Goal: Task Accomplishment & Management: Manage account settings

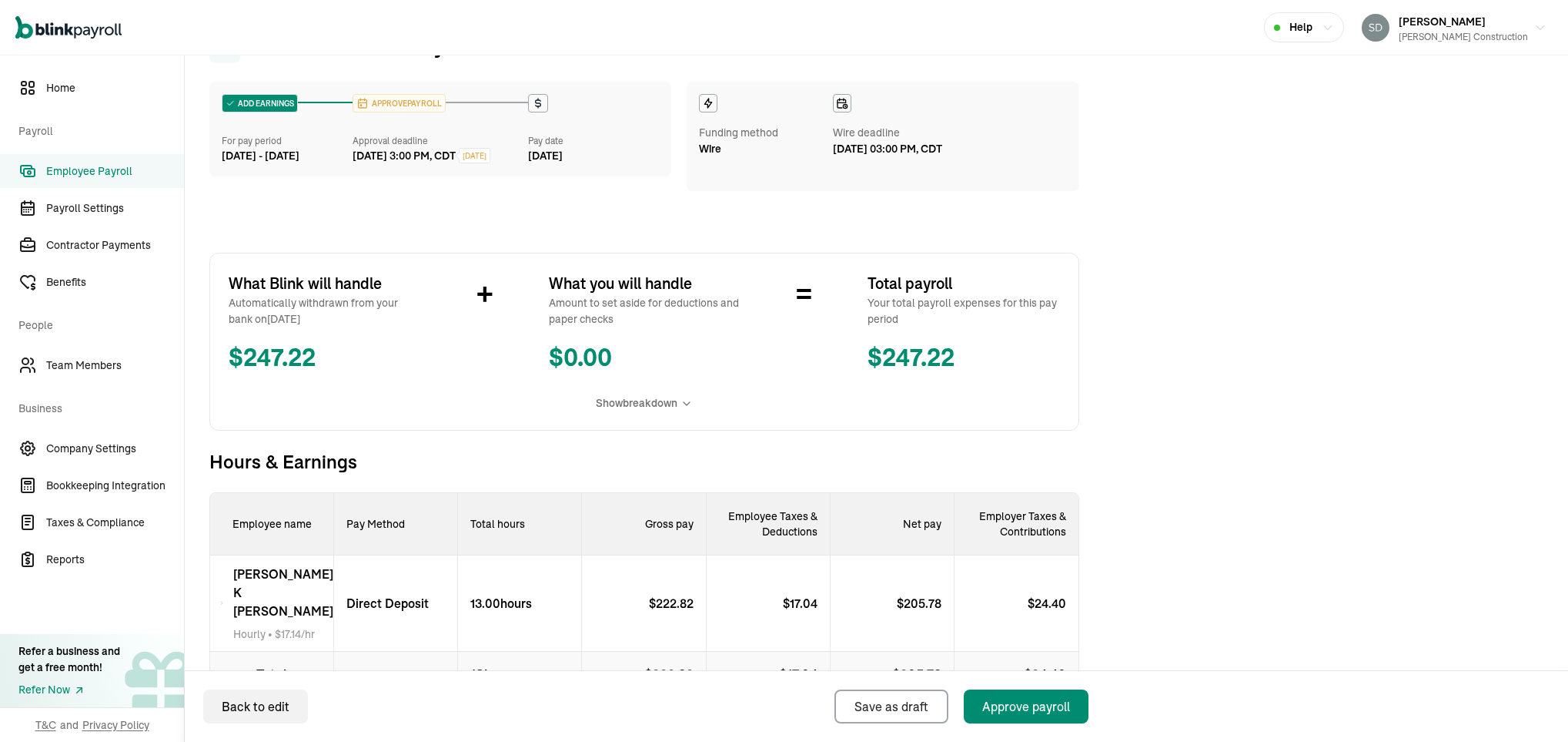
scroll to position [144, 0]
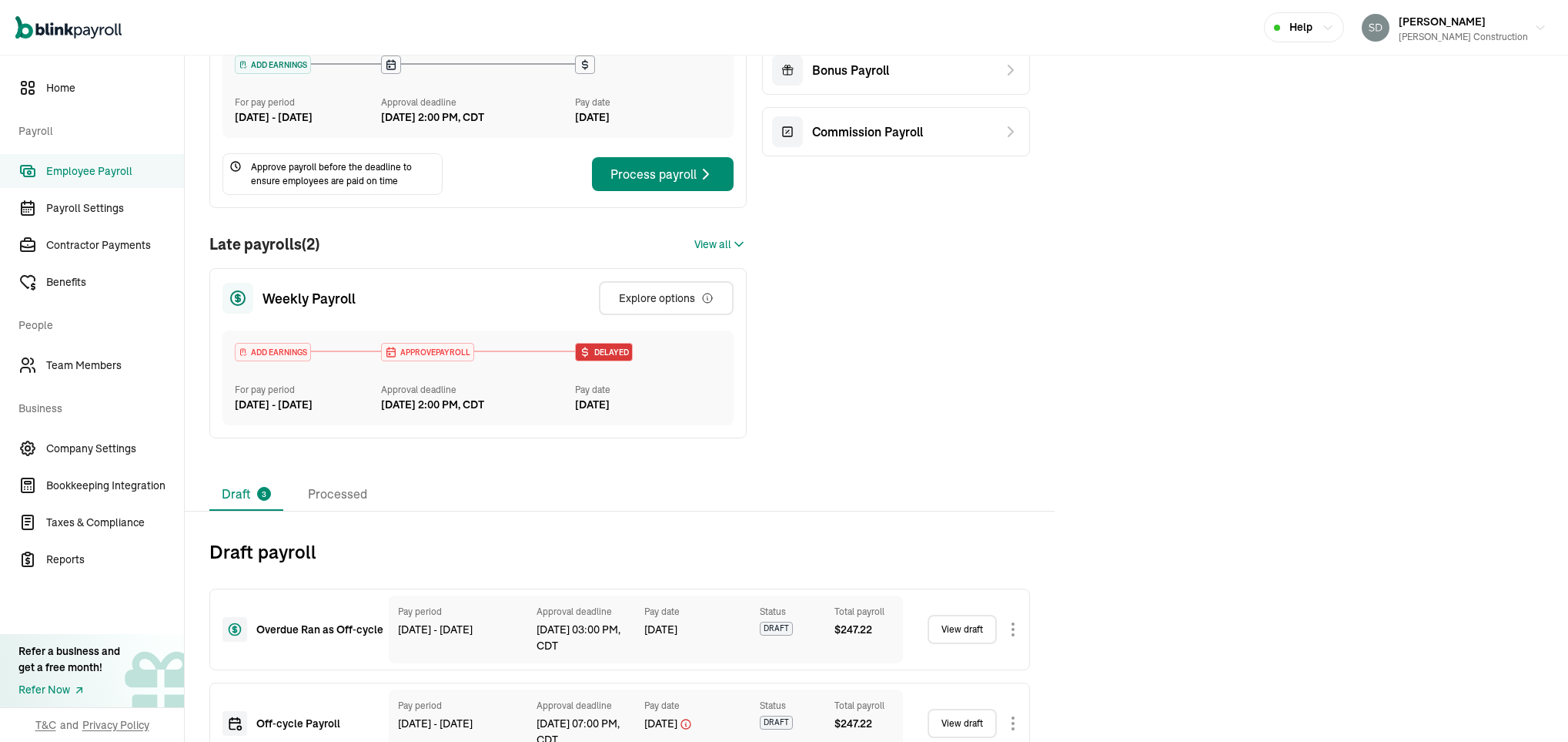
click at [418, 360] on div "APPROVE PAYROLL" at bounding box center [427, 352] width 92 height 17
click at [658, 306] on div "Explore options" at bounding box center [667, 298] width 95 height 16
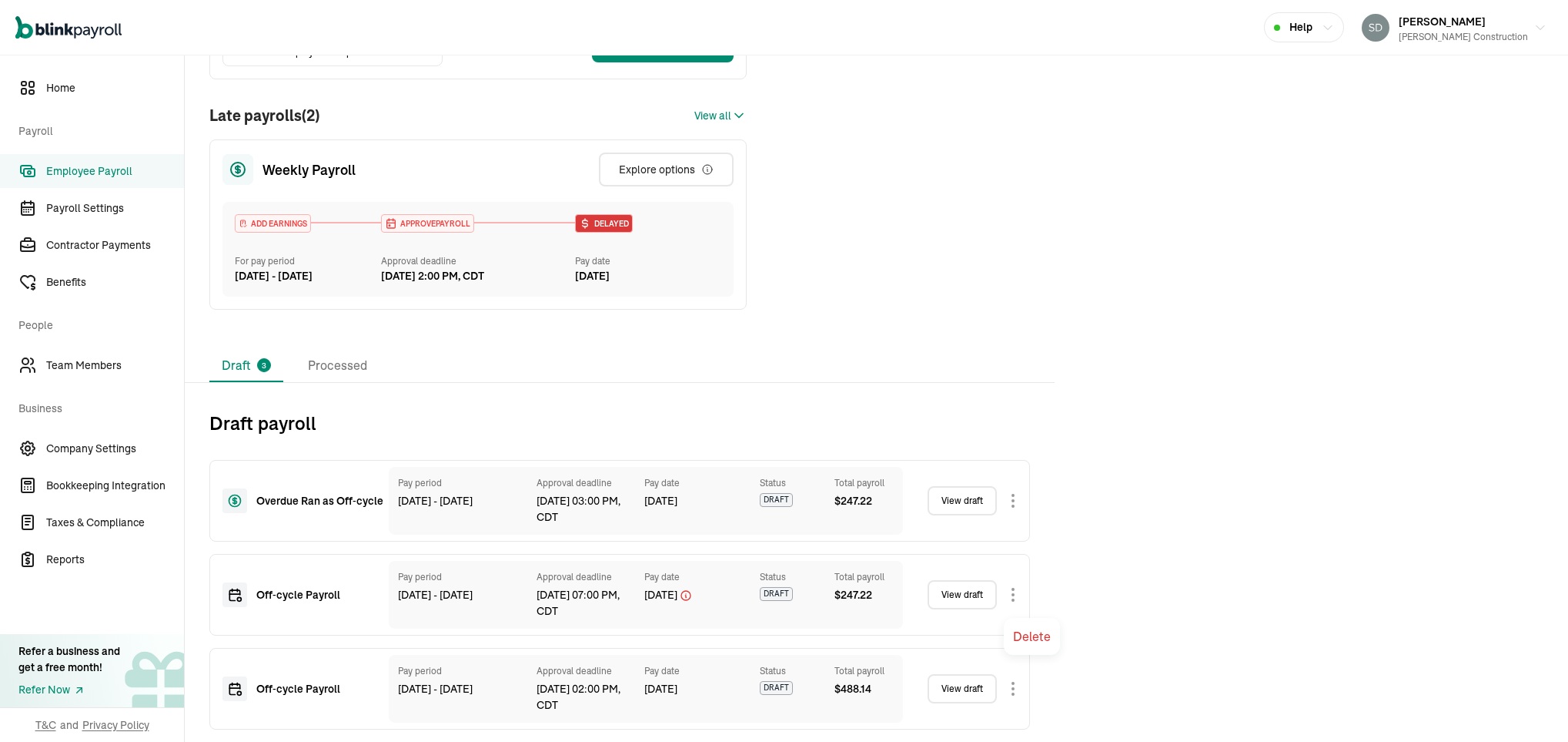
click at [1009, 587] on body "Open main menu Help [PERSON_NAME] Construction Home Payroll Employee Payroll Pa…" at bounding box center [784, 371] width 1568 height 742
click at [1016, 593] on body "Open main menu Help [PERSON_NAME] Construction Home Payroll Employee Payroll Pa…" at bounding box center [784, 371] width 1568 height 742
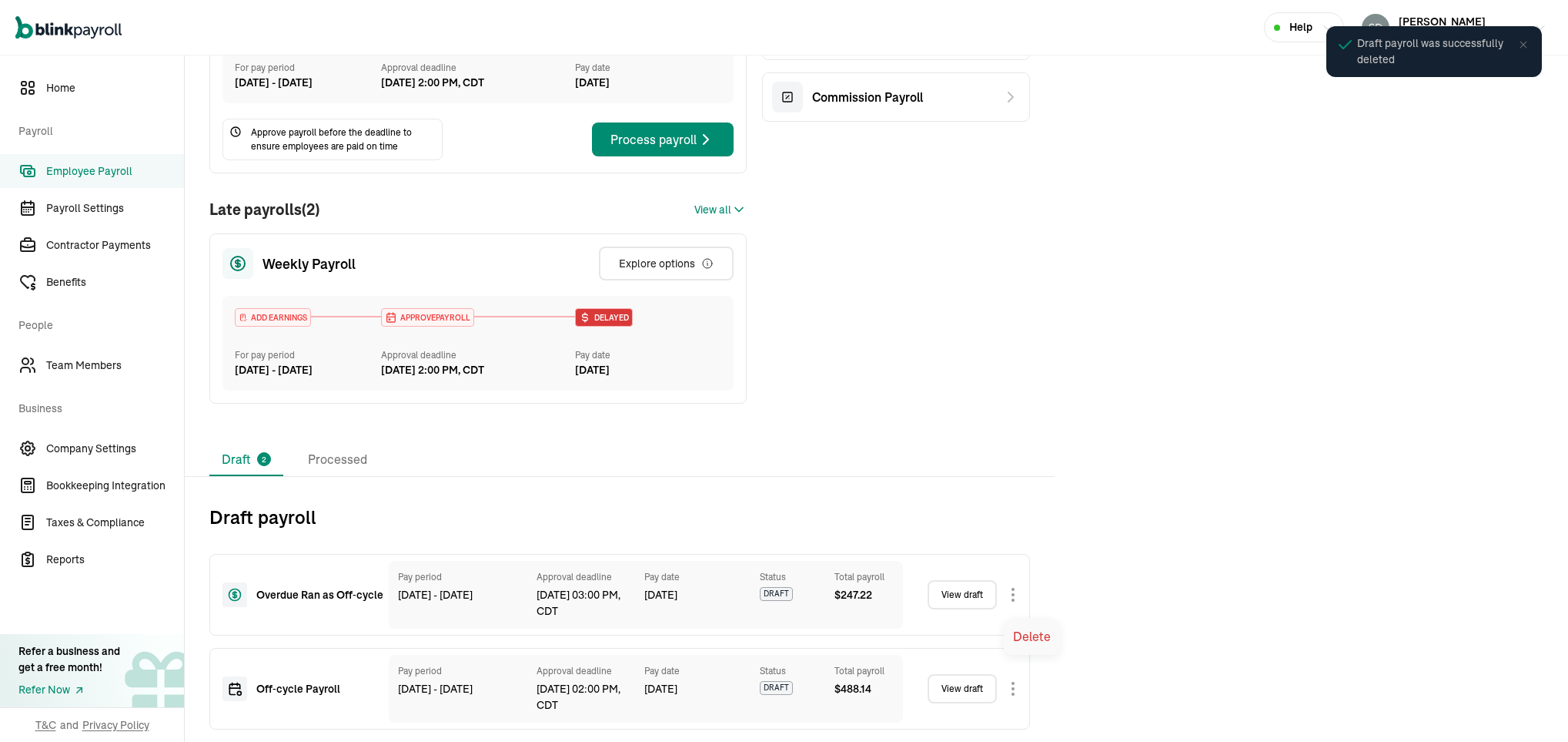
scroll to position [216, 0]
click at [1009, 594] on body "Open main menu Help [PERSON_NAME] Construction Home Payroll Employee Payroll Pa…" at bounding box center [784, 371] width 1568 height 742
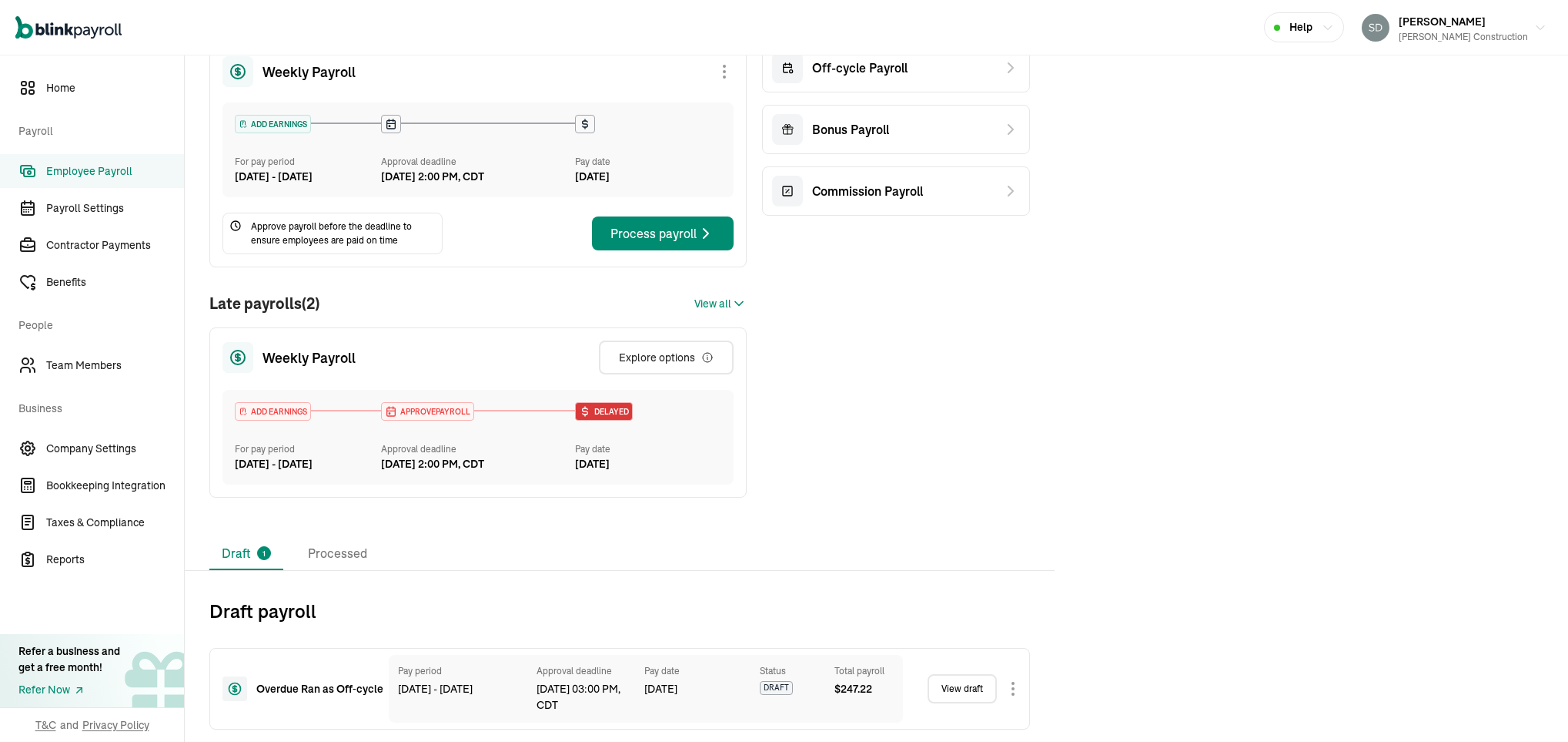
click at [957, 686] on link "View draft" at bounding box center [962, 688] width 69 height 29
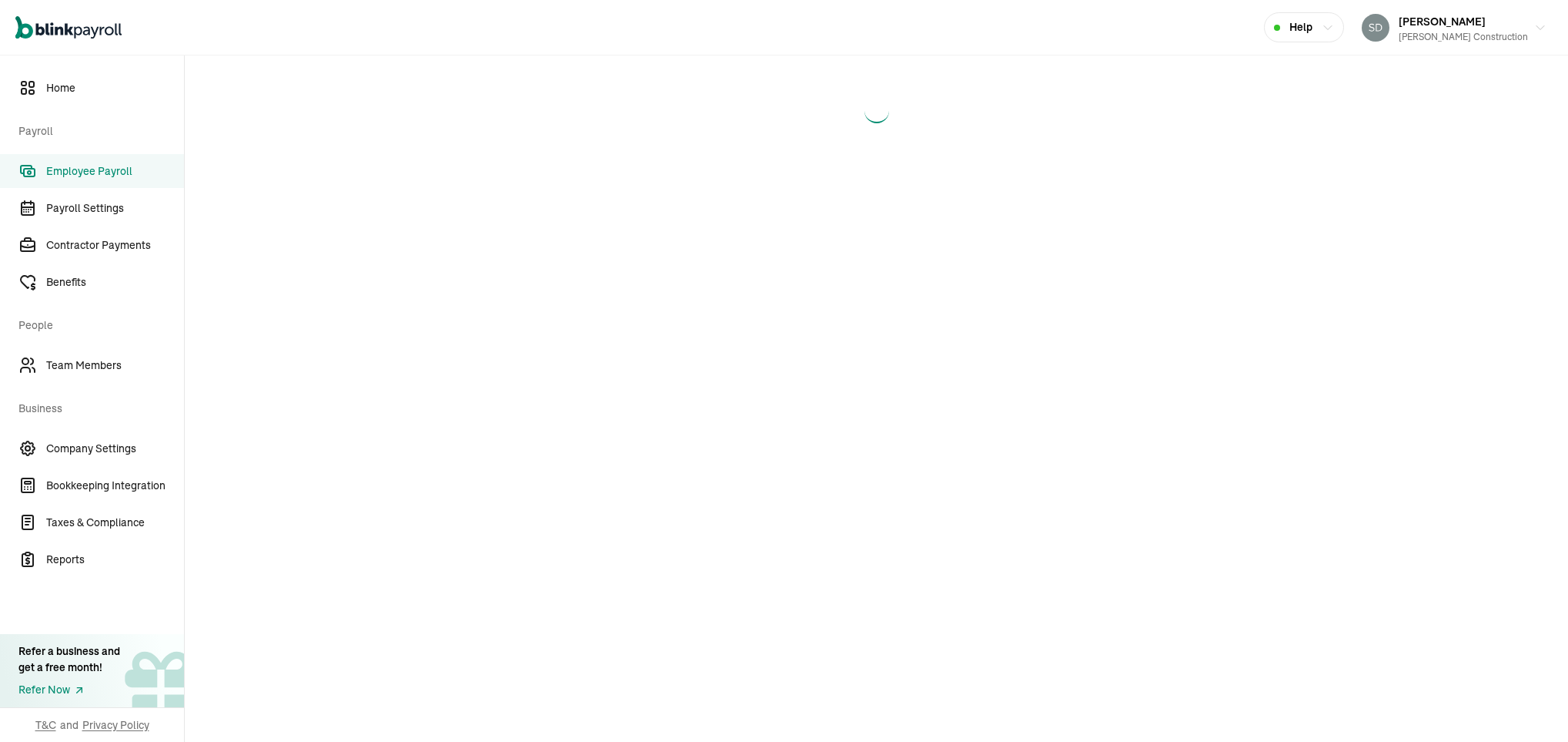
select select "manual"
select select "direct_deposit"
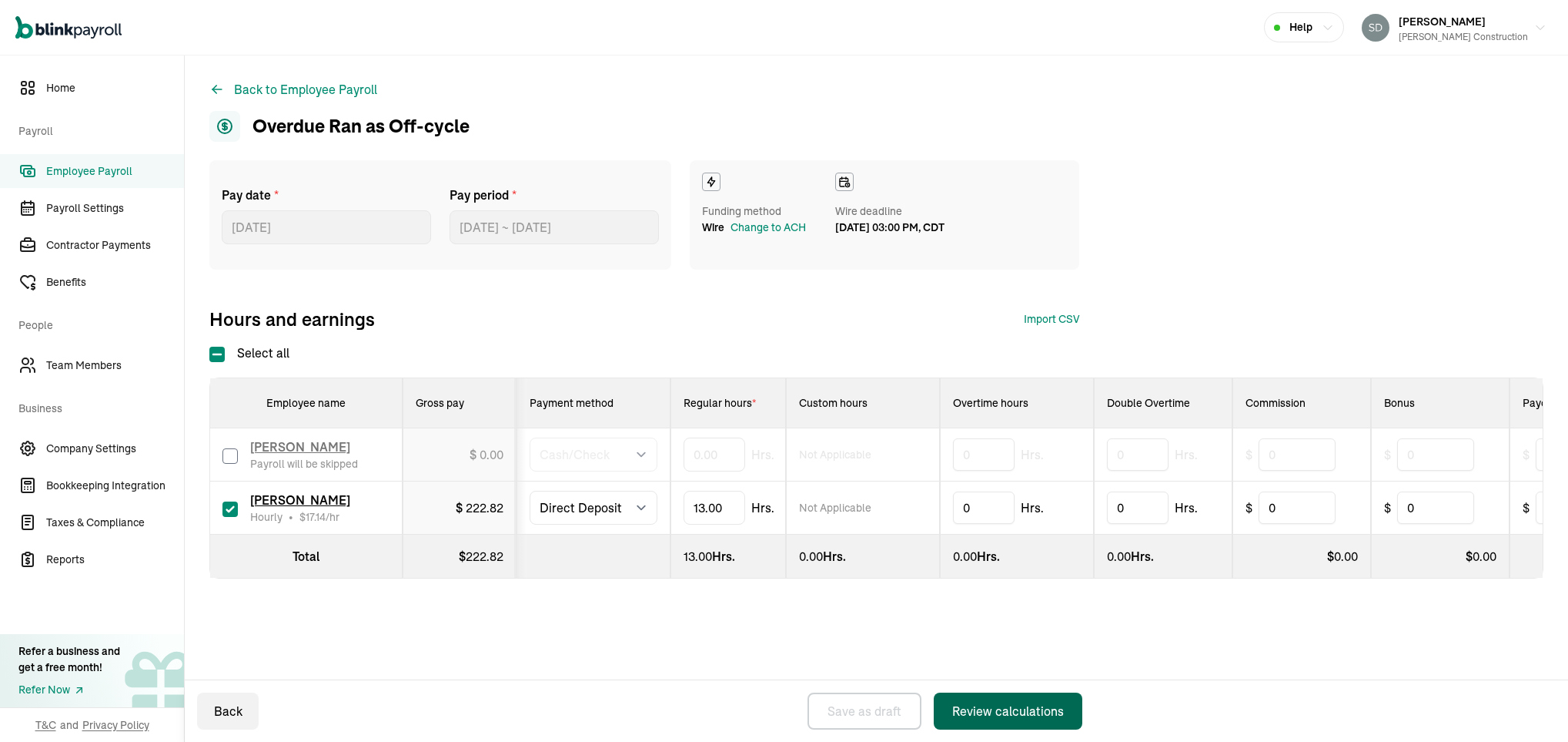
click at [971, 712] on div "Review calculations" at bounding box center [1008, 710] width 111 height 18
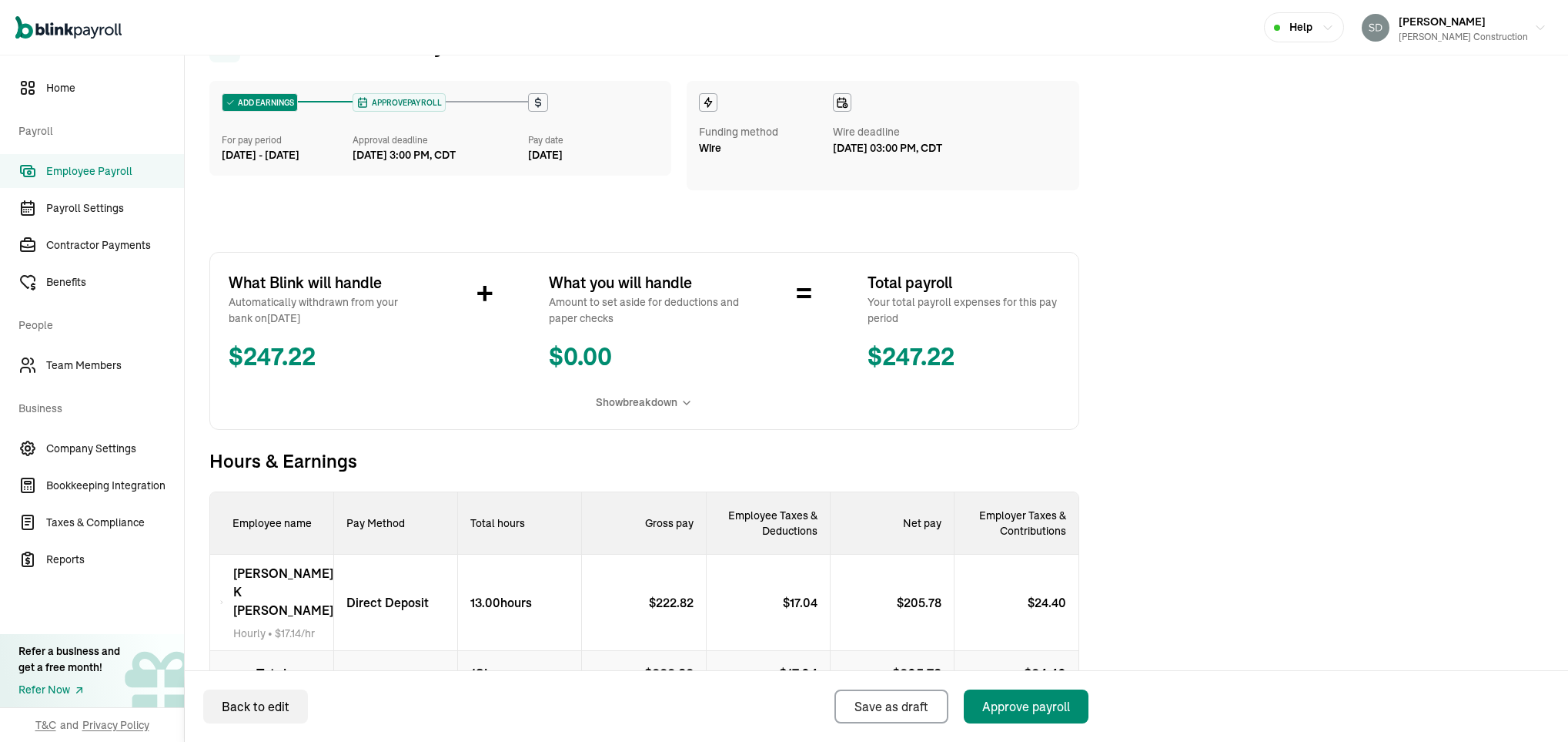
scroll to position [144, 0]
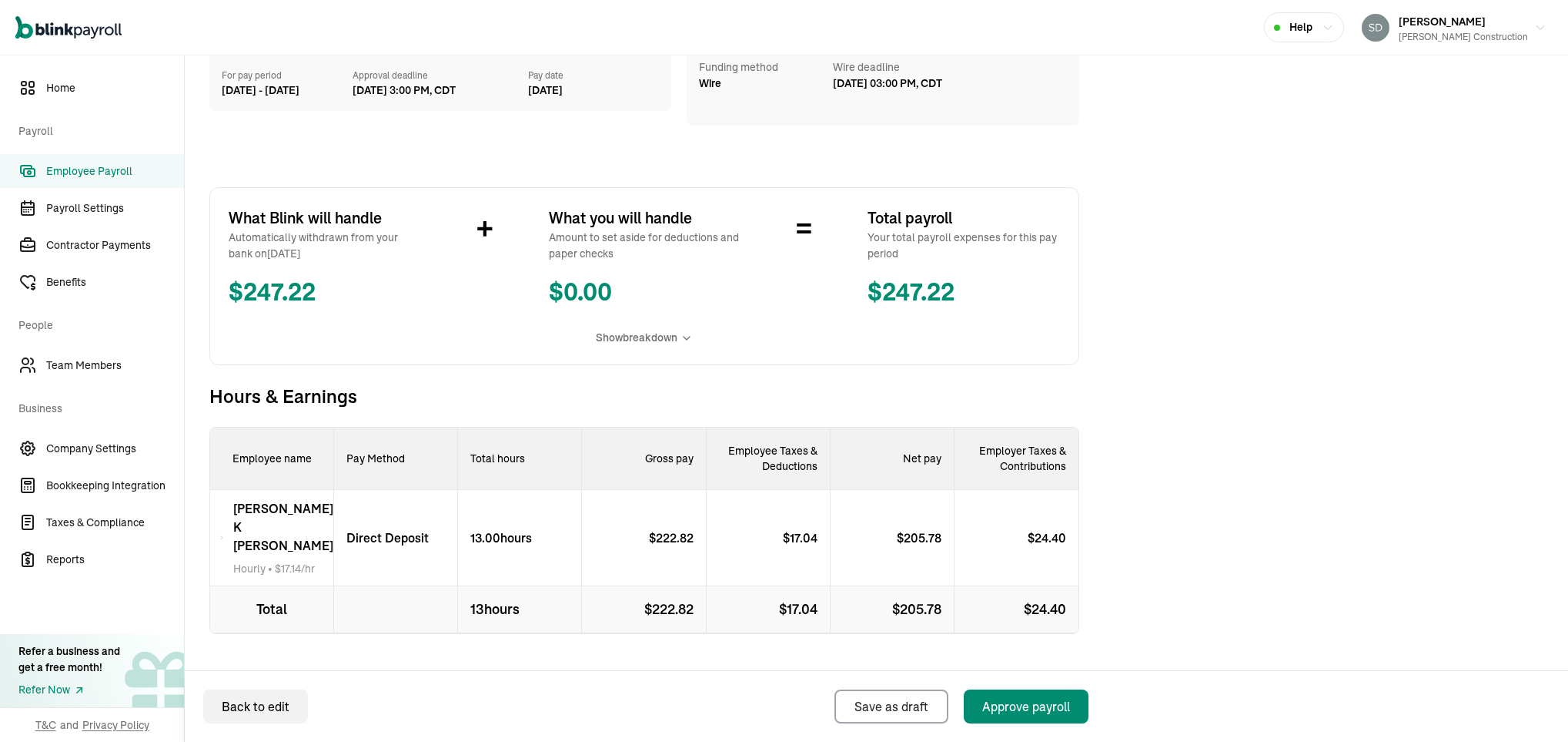
click at [707, 83] on span "Wire" at bounding box center [711, 83] width 22 height 16
click at [850, 73] on span "Wire deadline" at bounding box center [888, 67] width 111 height 16
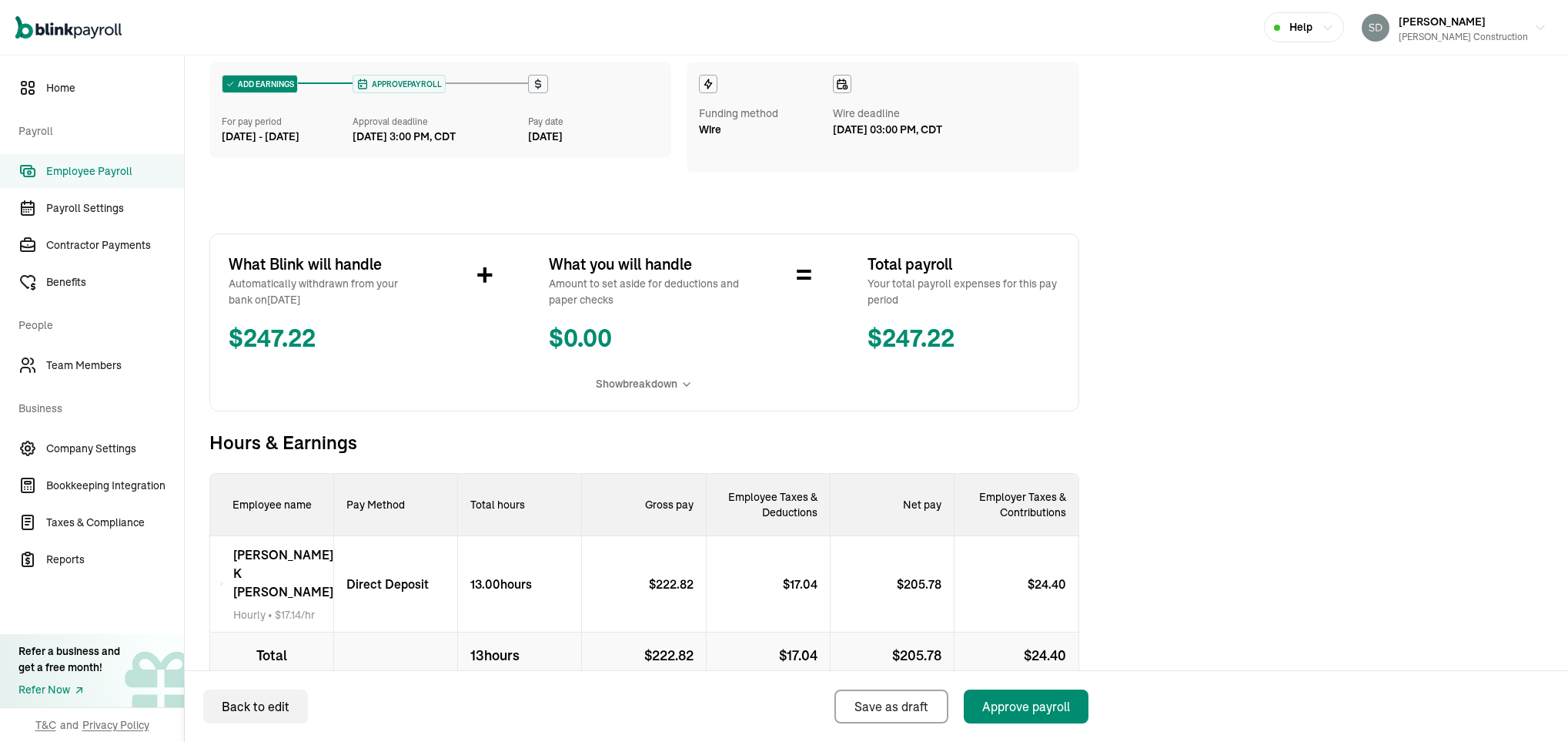
scroll to position [0, 0]
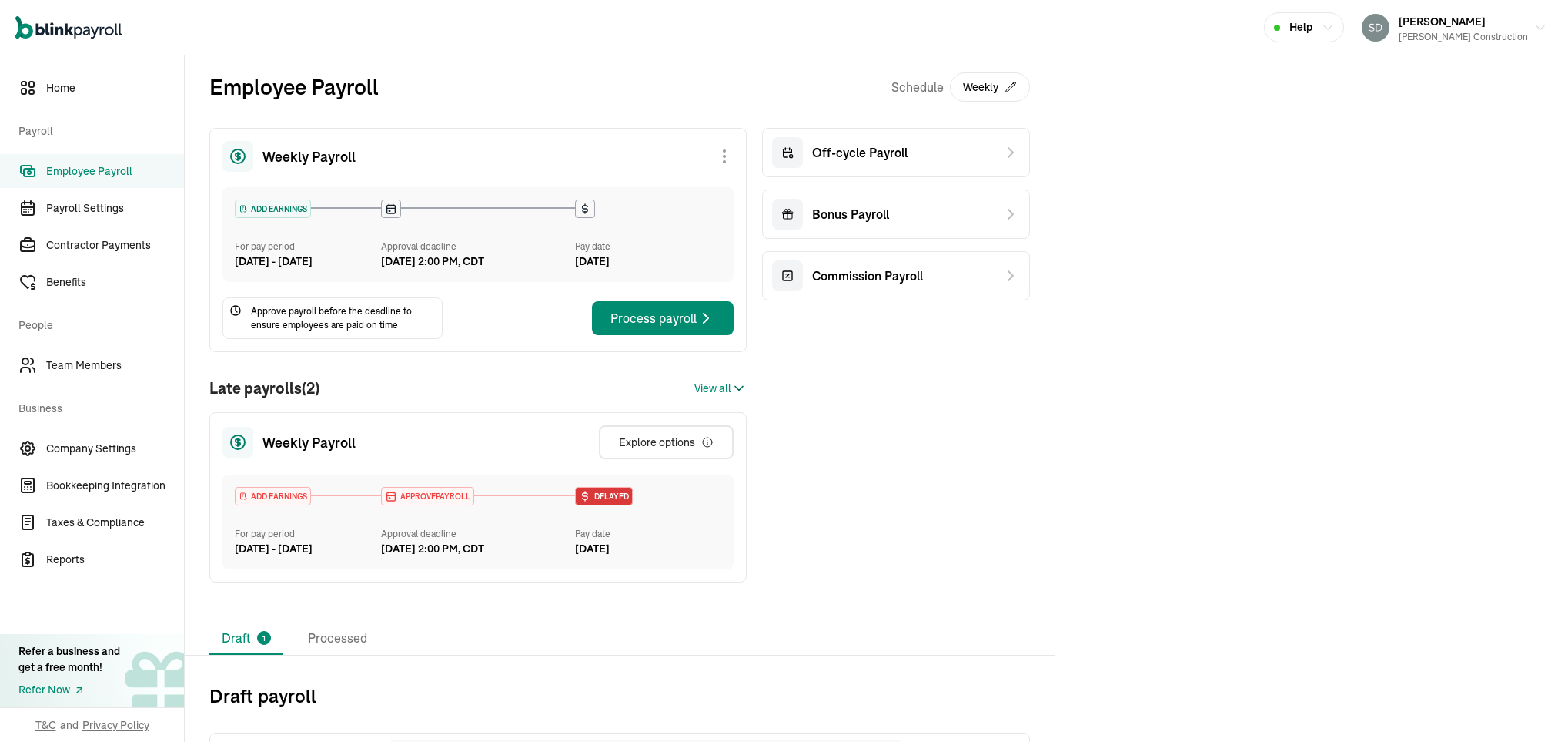
click at [719, 396] on div "View all" at bounding box center [720, 388] width 53 height 18
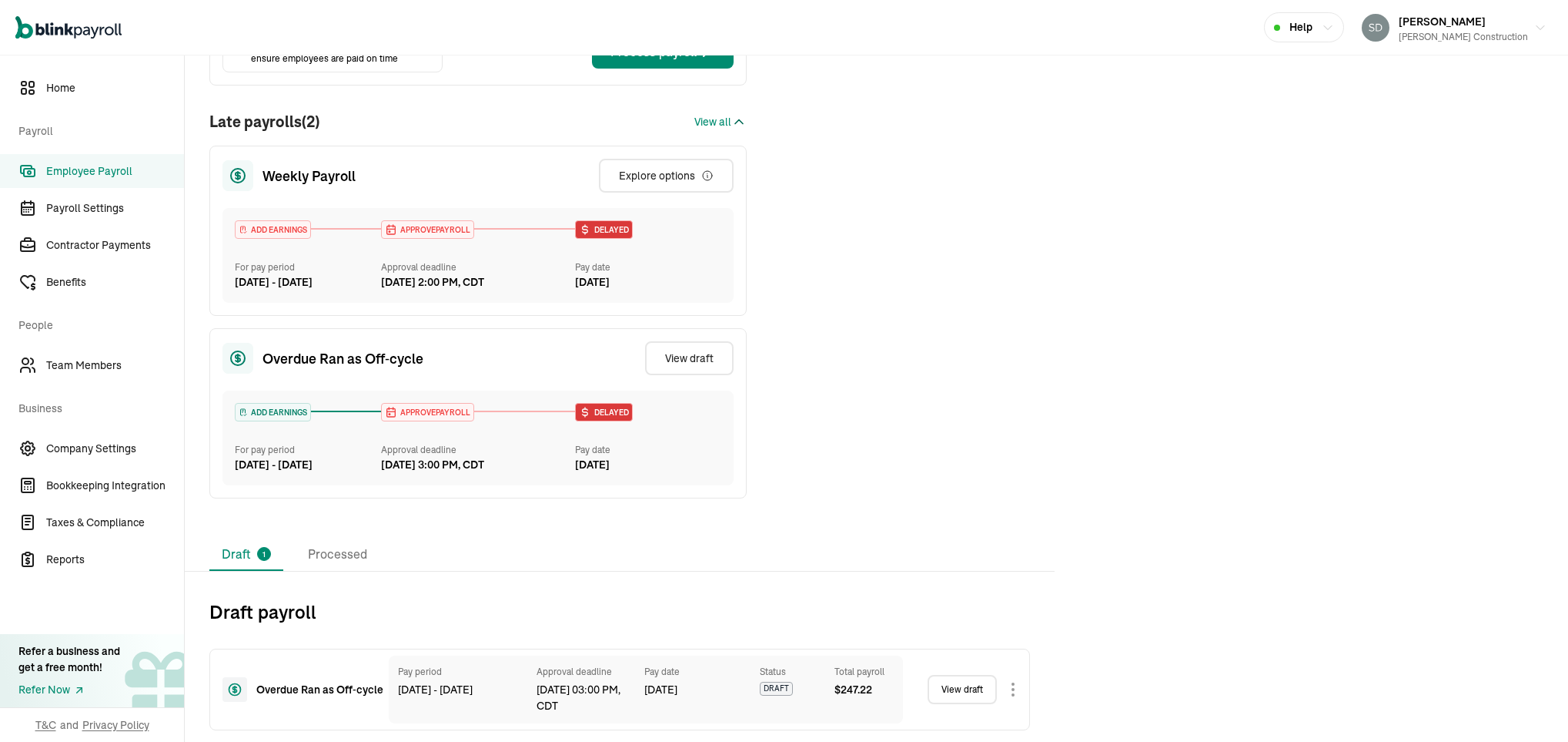
scroll to position [321, 0]
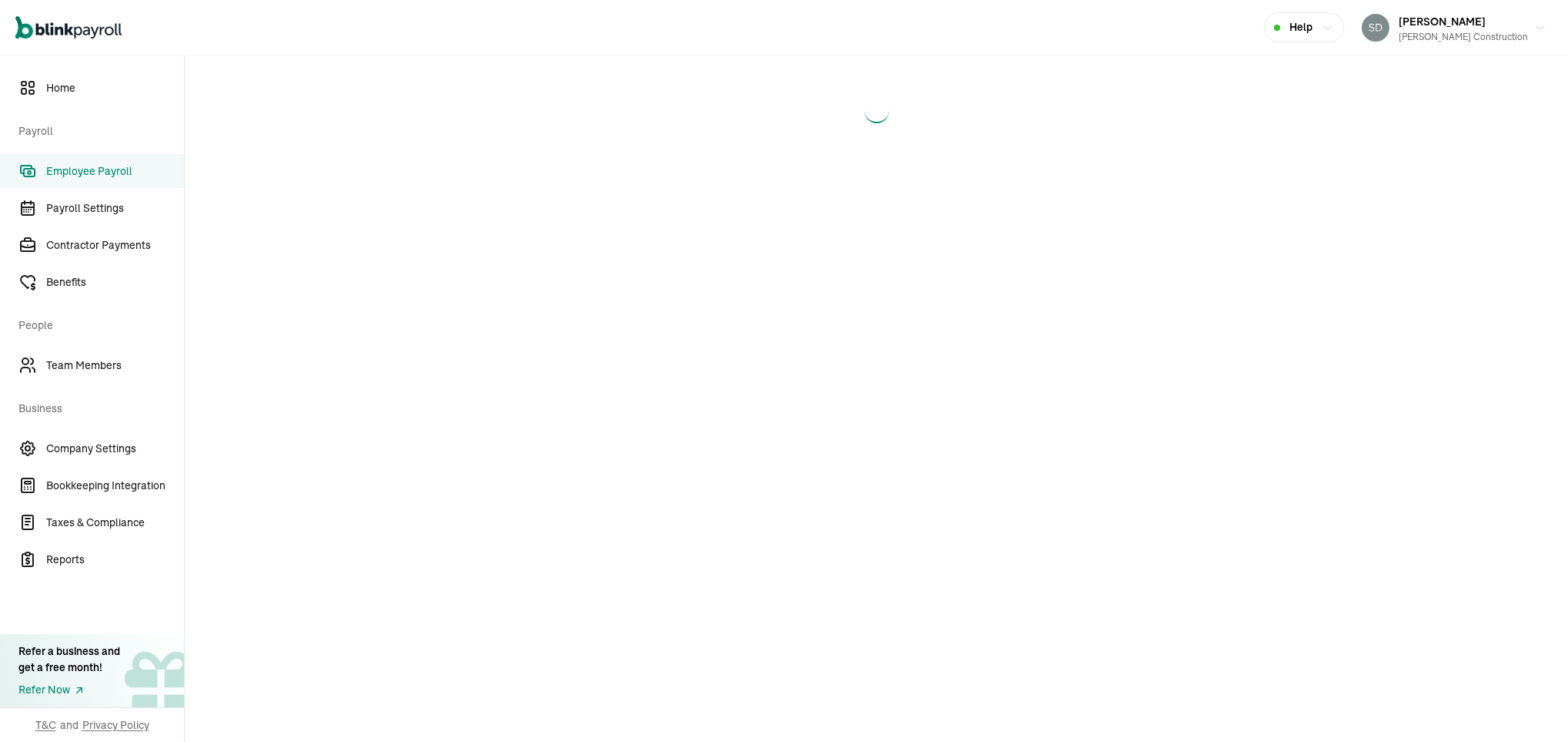
select select "manual"
select select "direct_deposit"
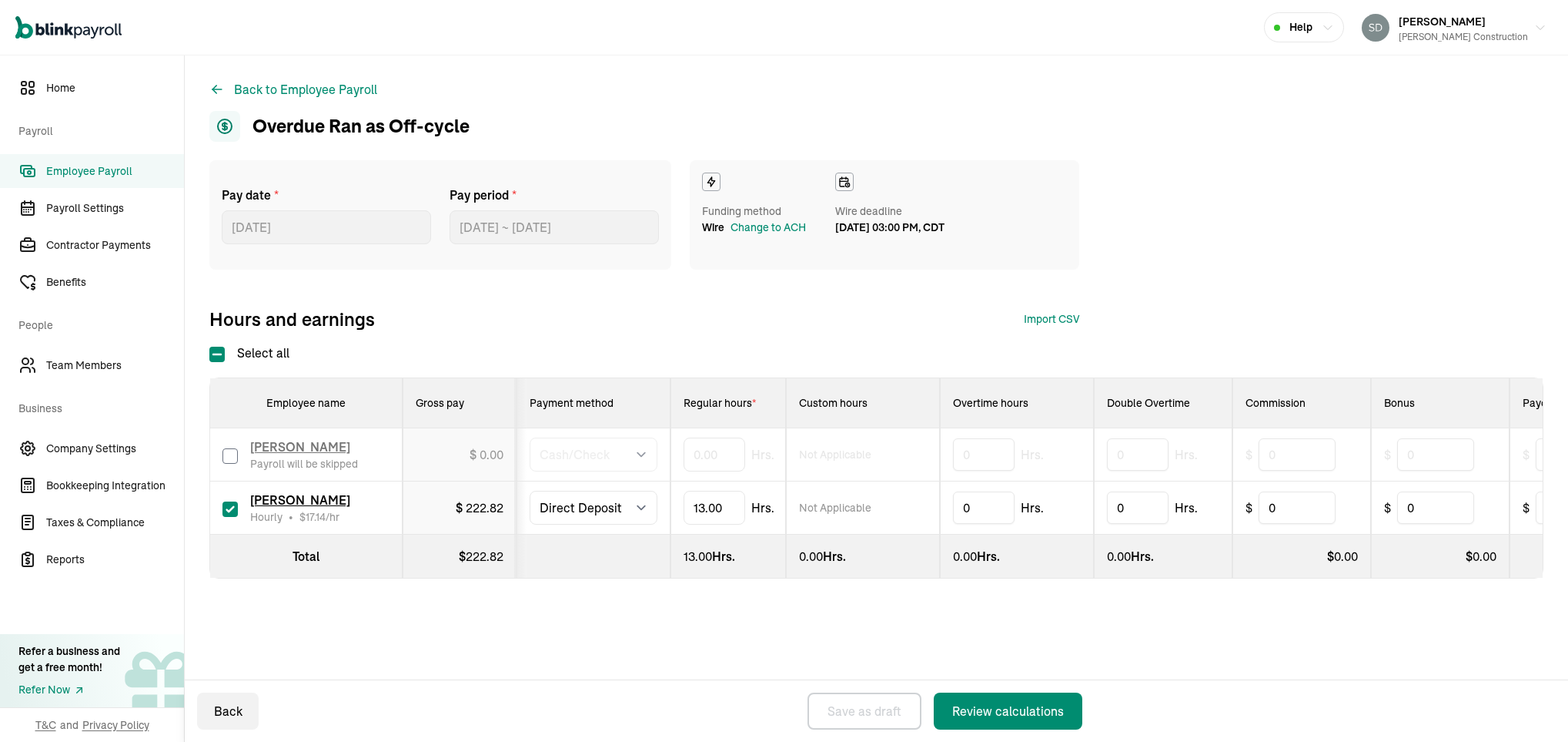
click at [117, 169] on span "Employee Payroll" at bounding box center [116, 171] width 138 height 16
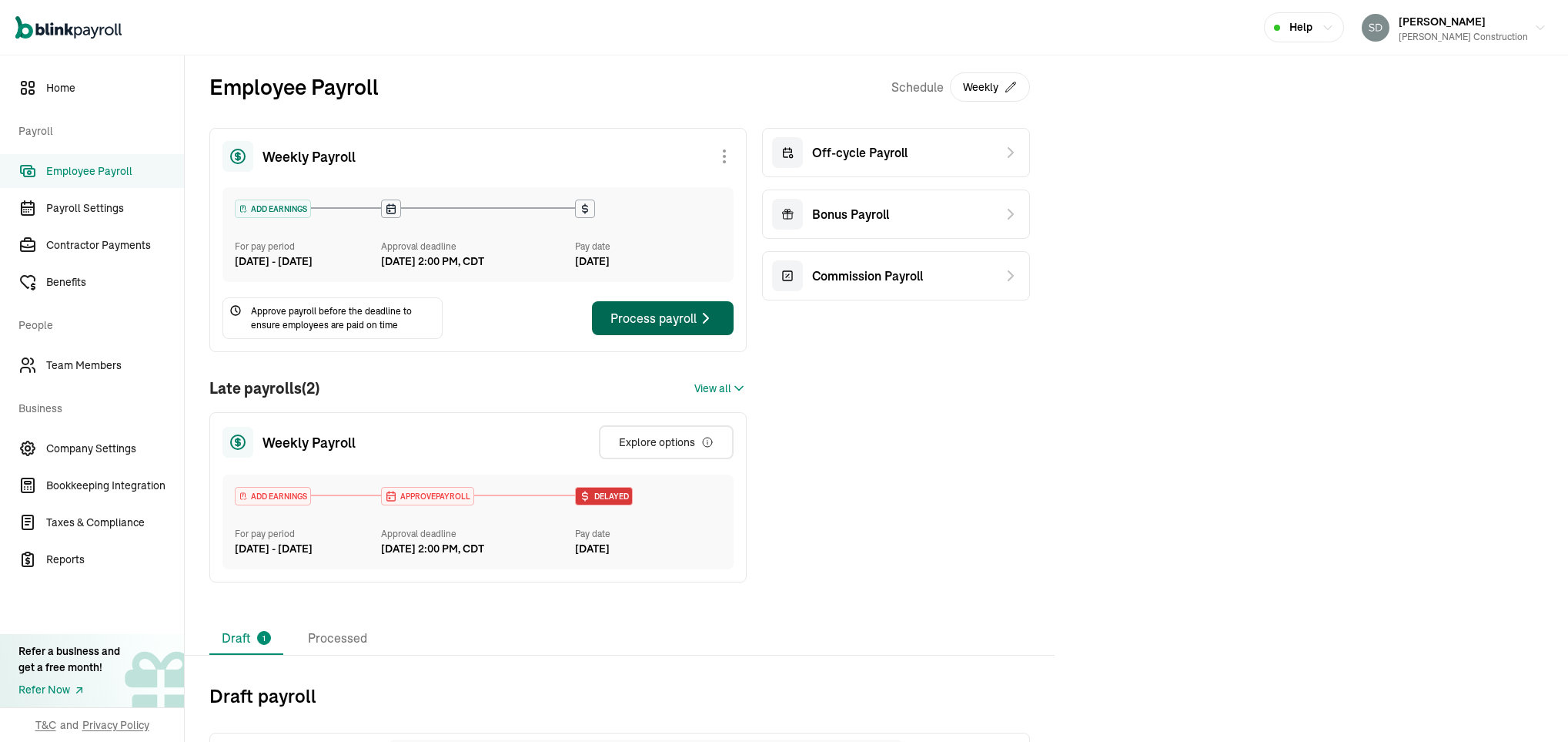
click at [643, 327] on div "Process payroll" at bounding box center [662, 318] width 104 height 18
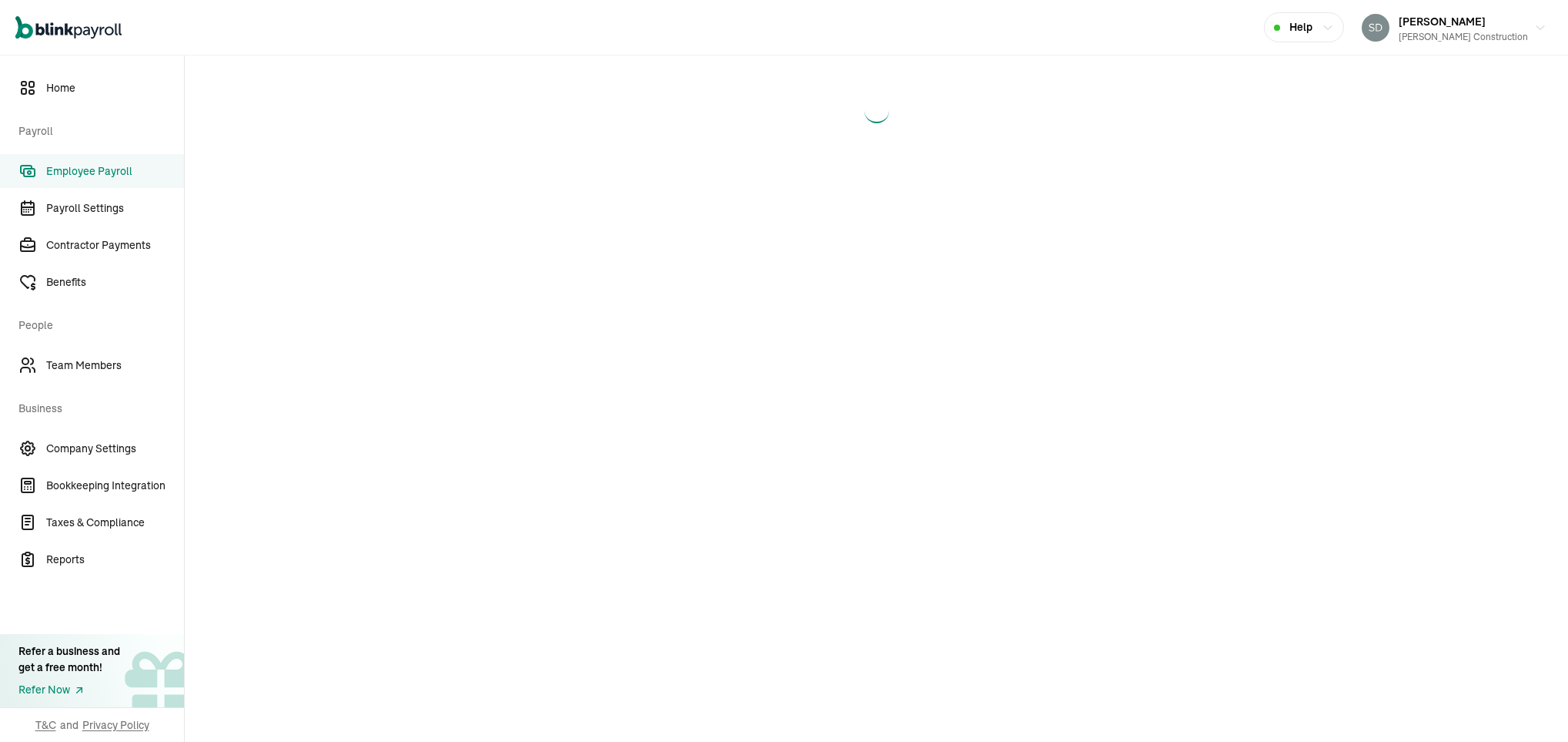
select select "direct_deposit"
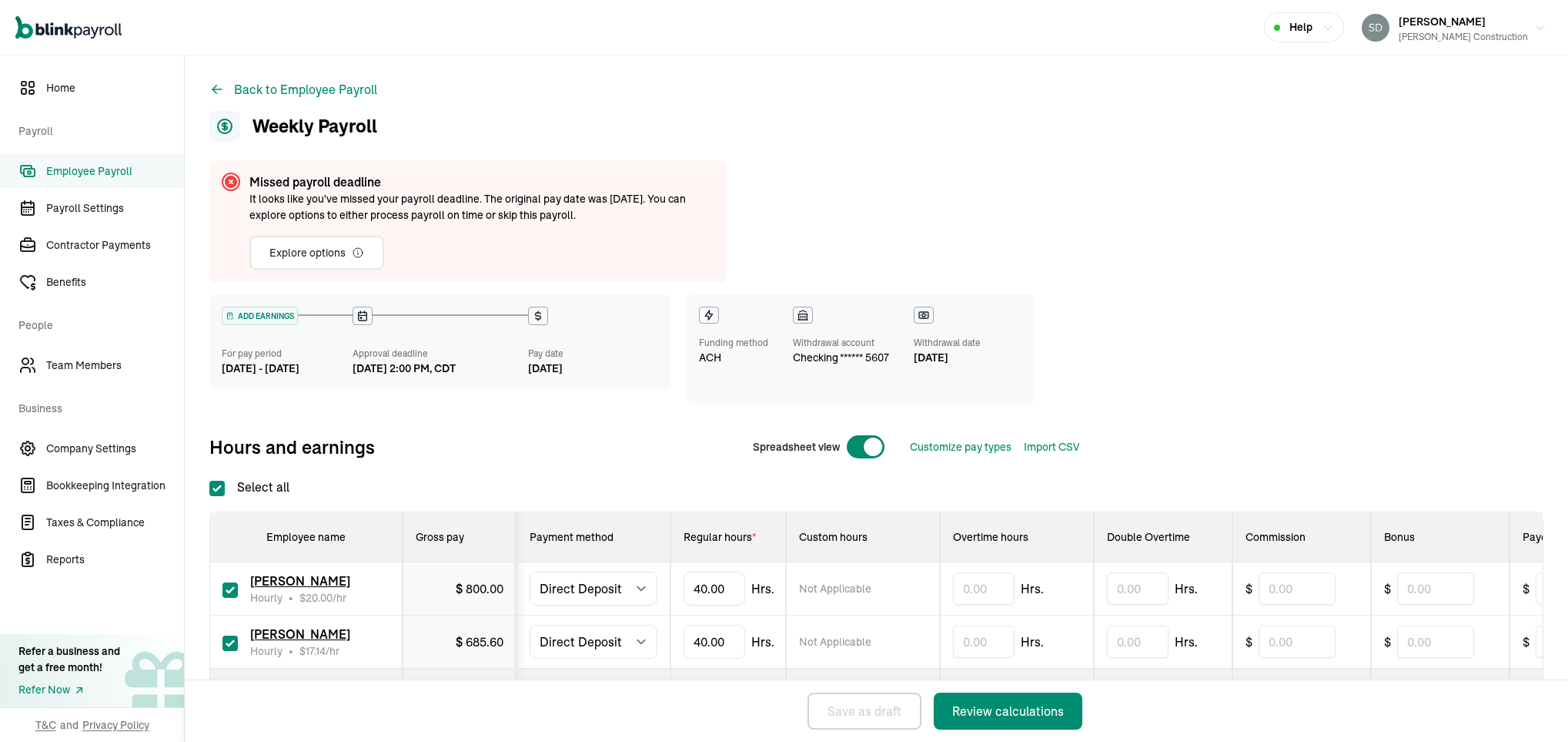
checkbox input "true"
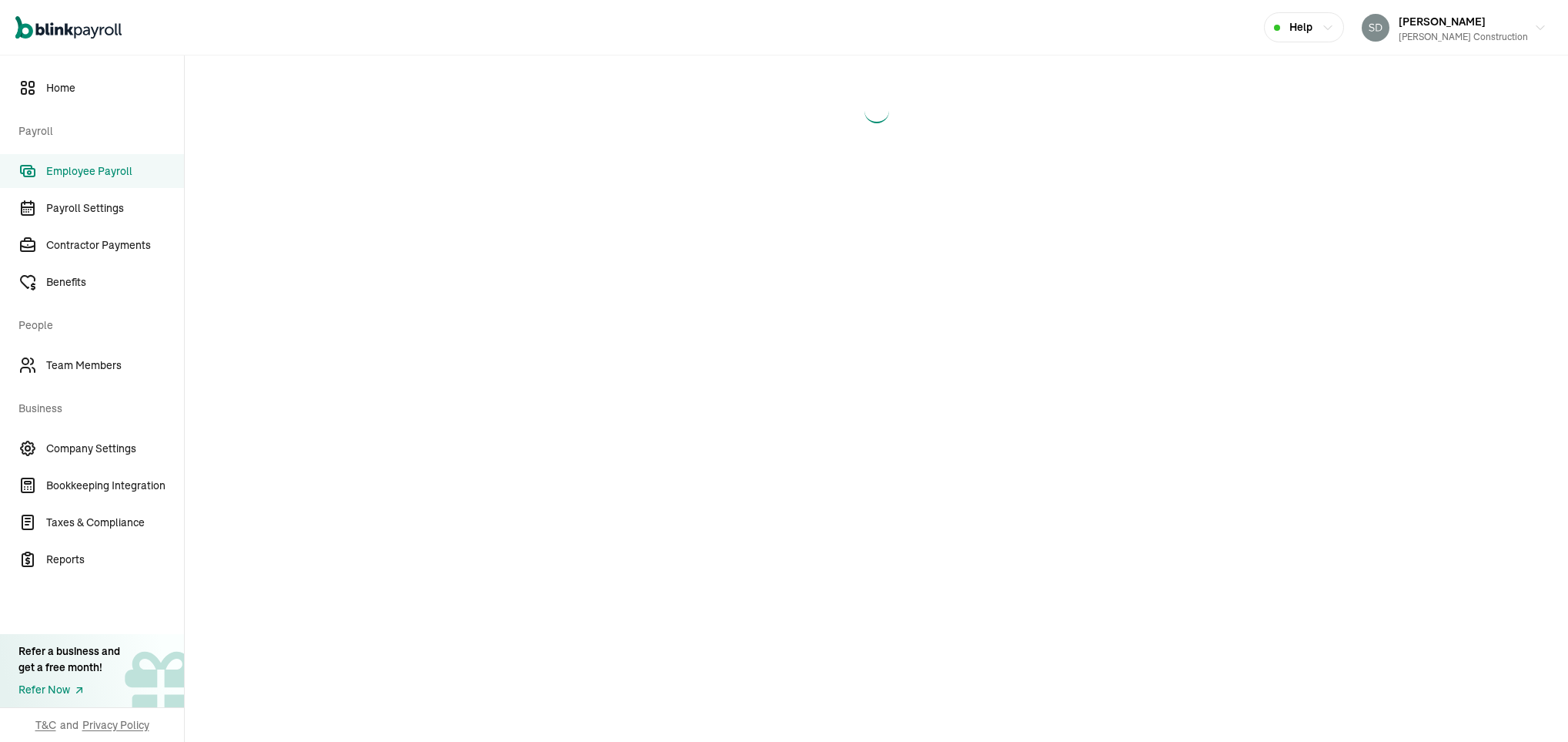
select select "direct_deposit"
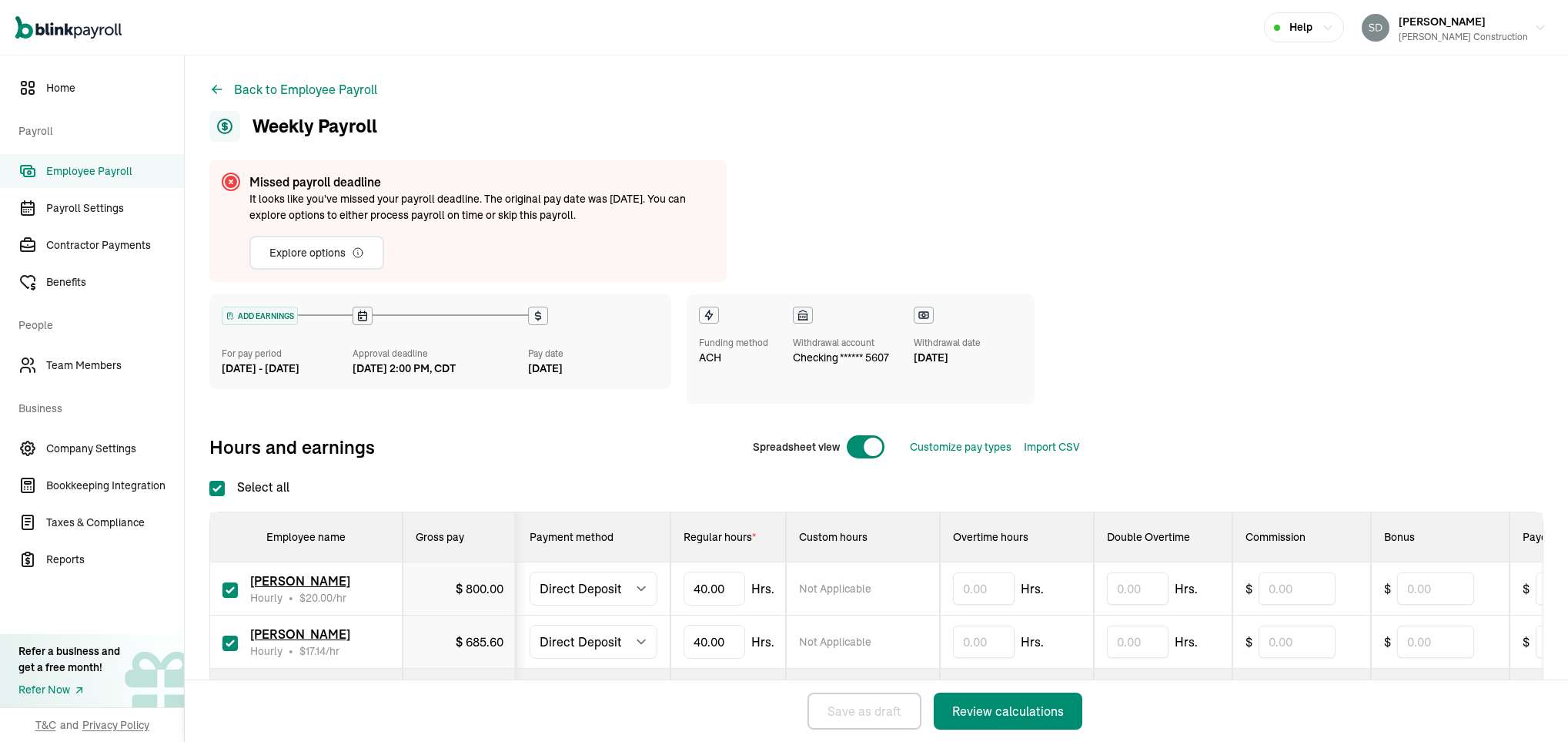
checkbox input "true"
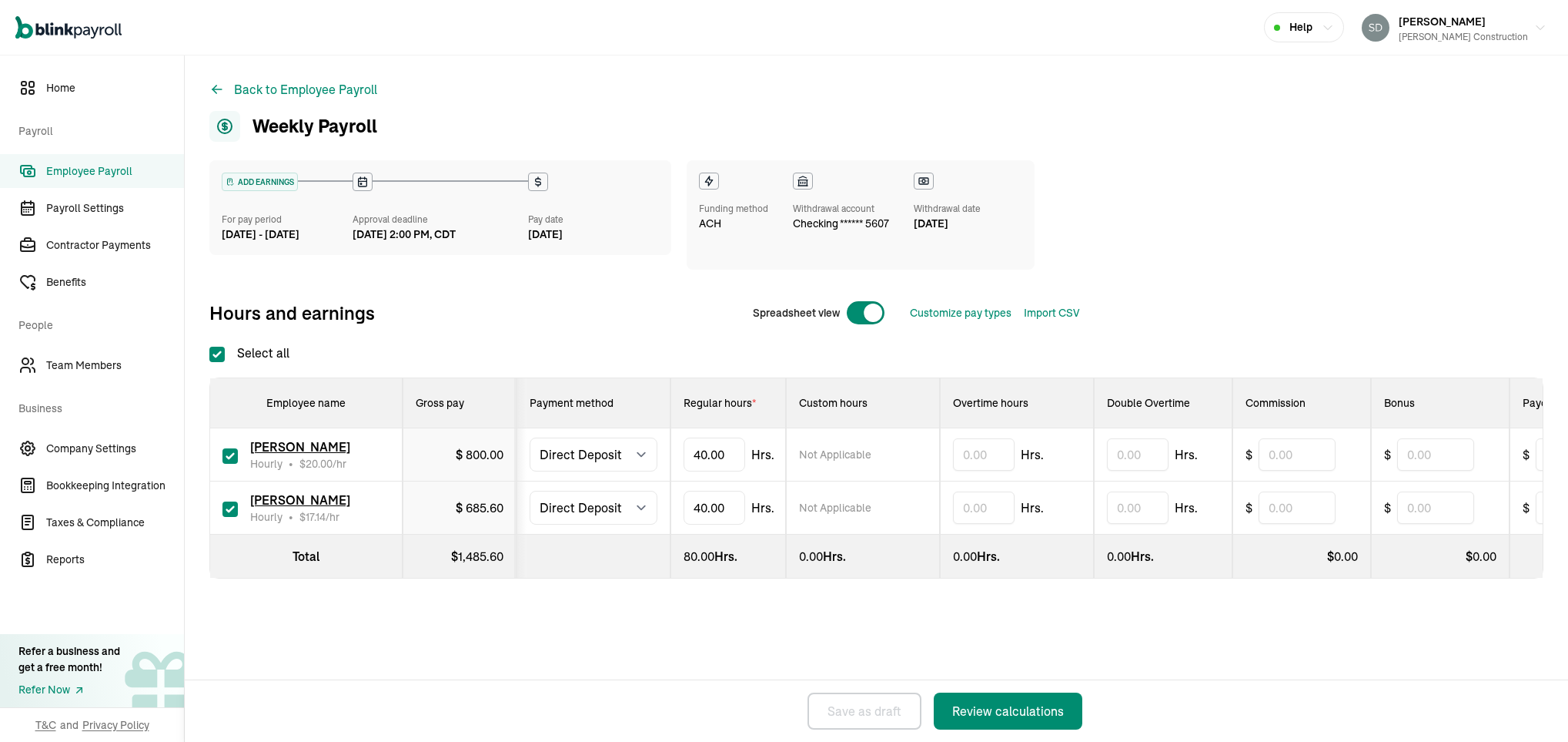
click at [717, 210] on div "Funding method" at bounding box center [734, 209] width 69 height 14
click at [806, 204] on div "Withdrawal account" at bounding box center [840, 209] width 96 height 14
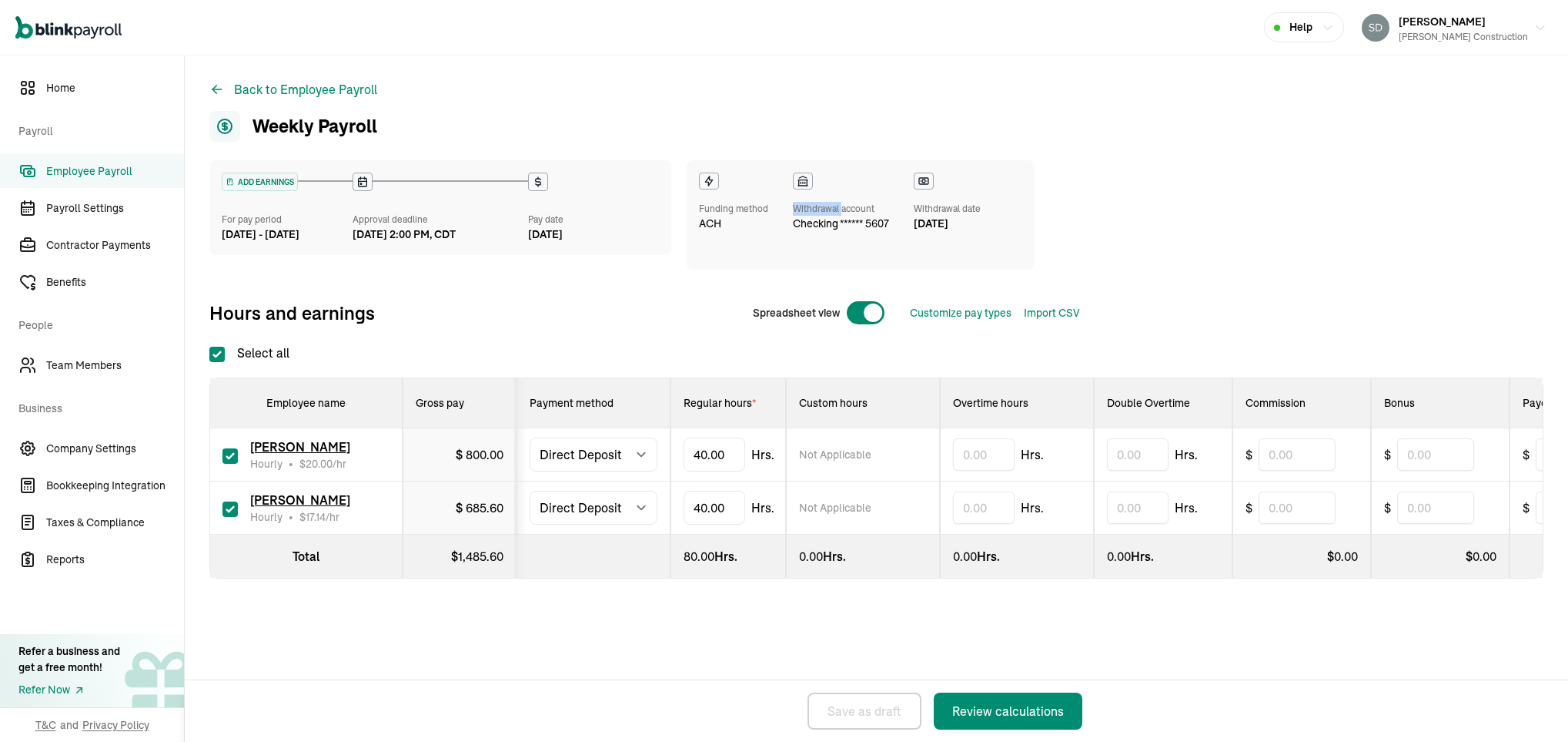
click at [92, 169] on span "Employee Payroll" at bounding box center [116, 171] width 138 height 16
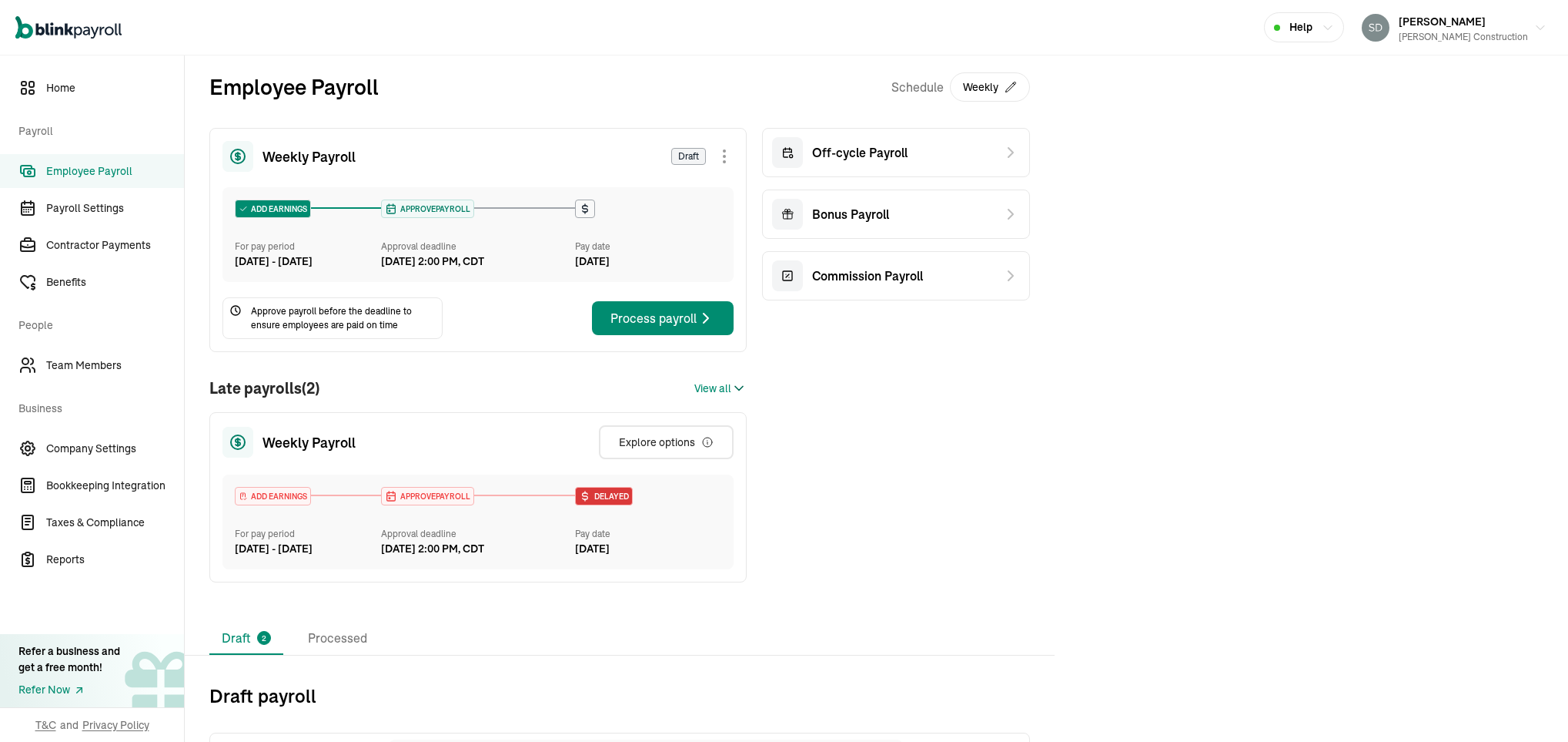
click at [726, 396] on span "View all" at bounding box center [712, 388] width 37 height 16
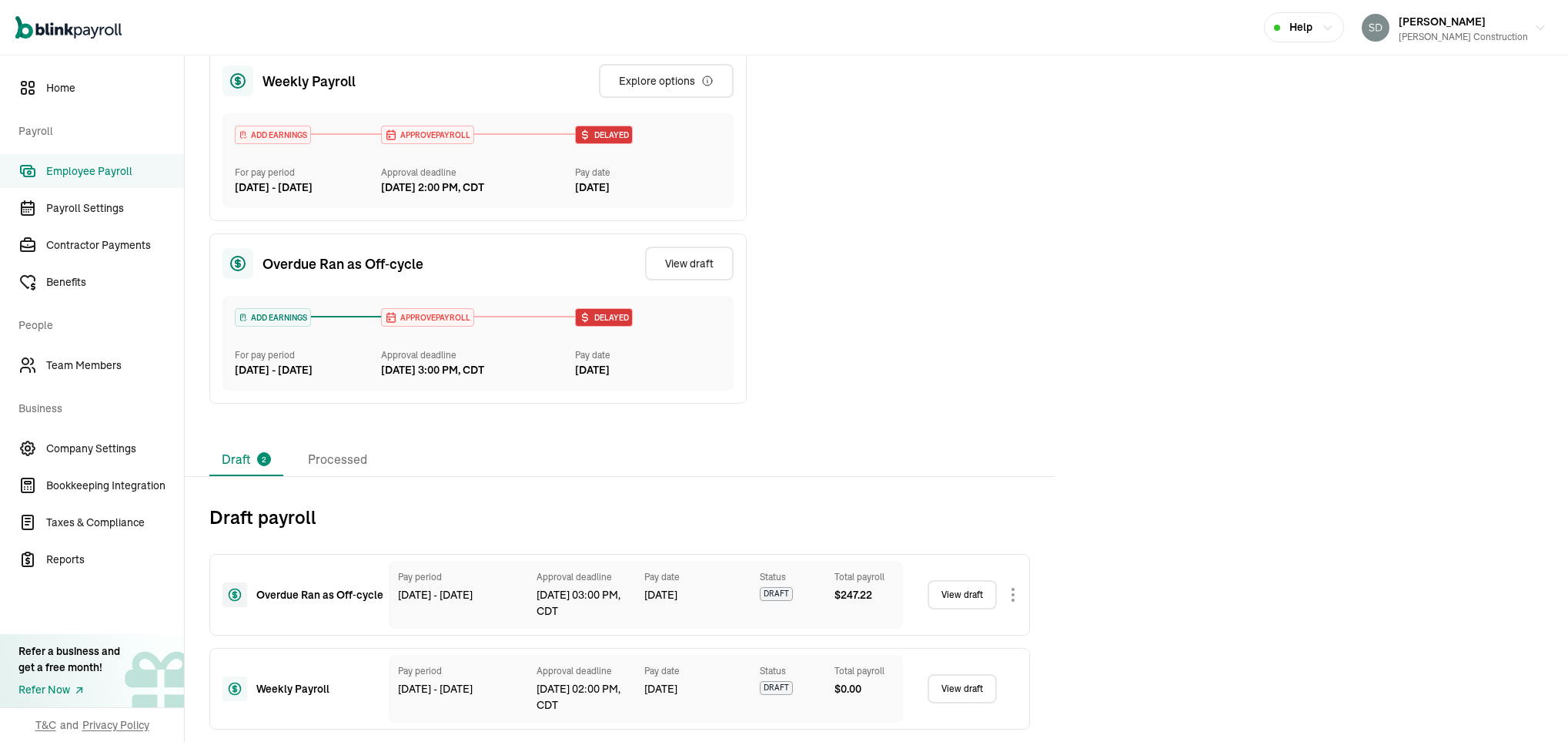
scroll to position [324, 0]
